Goal: Navigation & Orientation: Find specific page/section

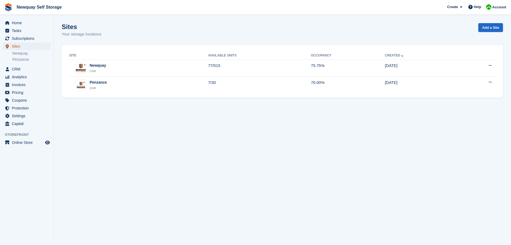
click at [19, 47] on span "Sites" at bounding box center [28, 46] width 32 height 8
click at [17, 46] on span "Sites" at bounding box center [28, 46] width 32 height 8
